Goal: Go to known website: Access a specific website the user already knows

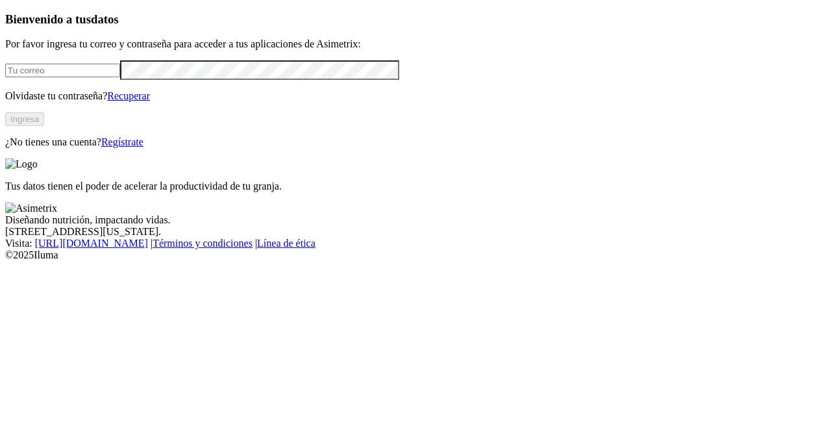
type input "[PERSON_NAME][EMAIL_ADDRESS][PERSON_NAME][DOMAIN_NAME]"
click at [44, 126] on button "Ingresa" at bounding box center [24, 119] width 39 height 14
